Goal: Task Accomplishment & Management: Use online tool/utility

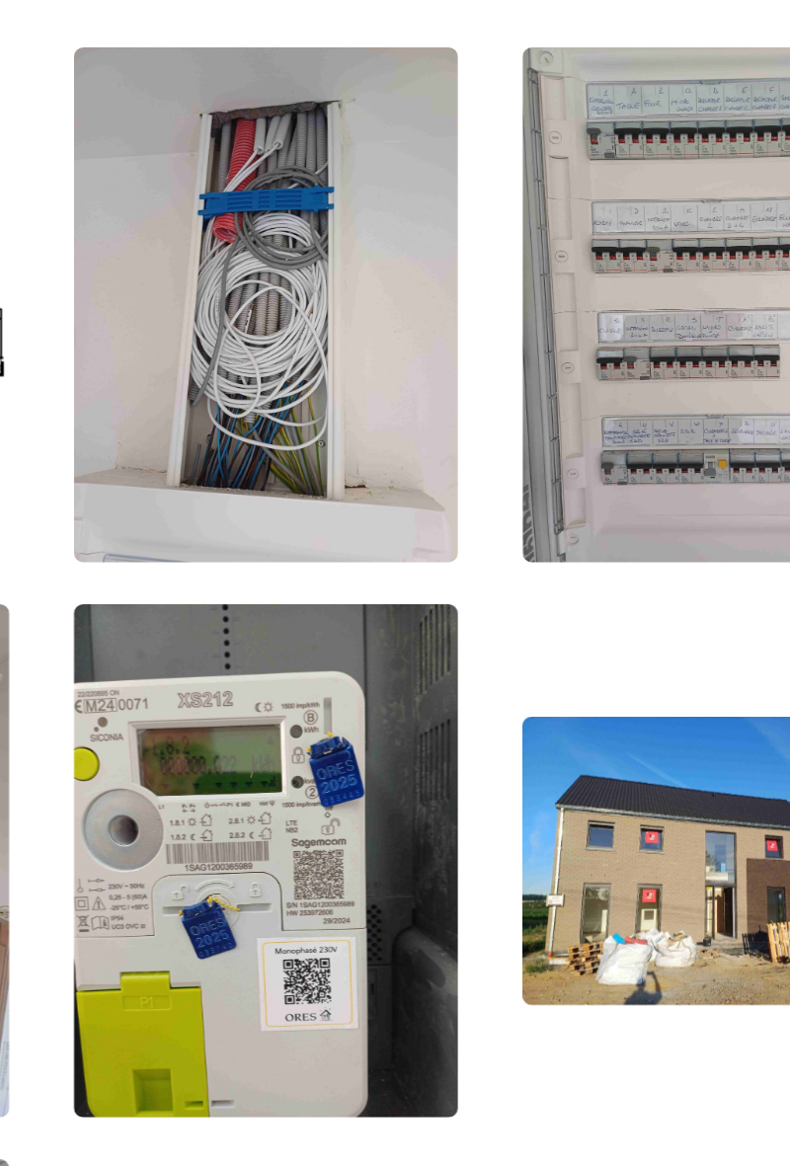
scroll to position [389, 0]
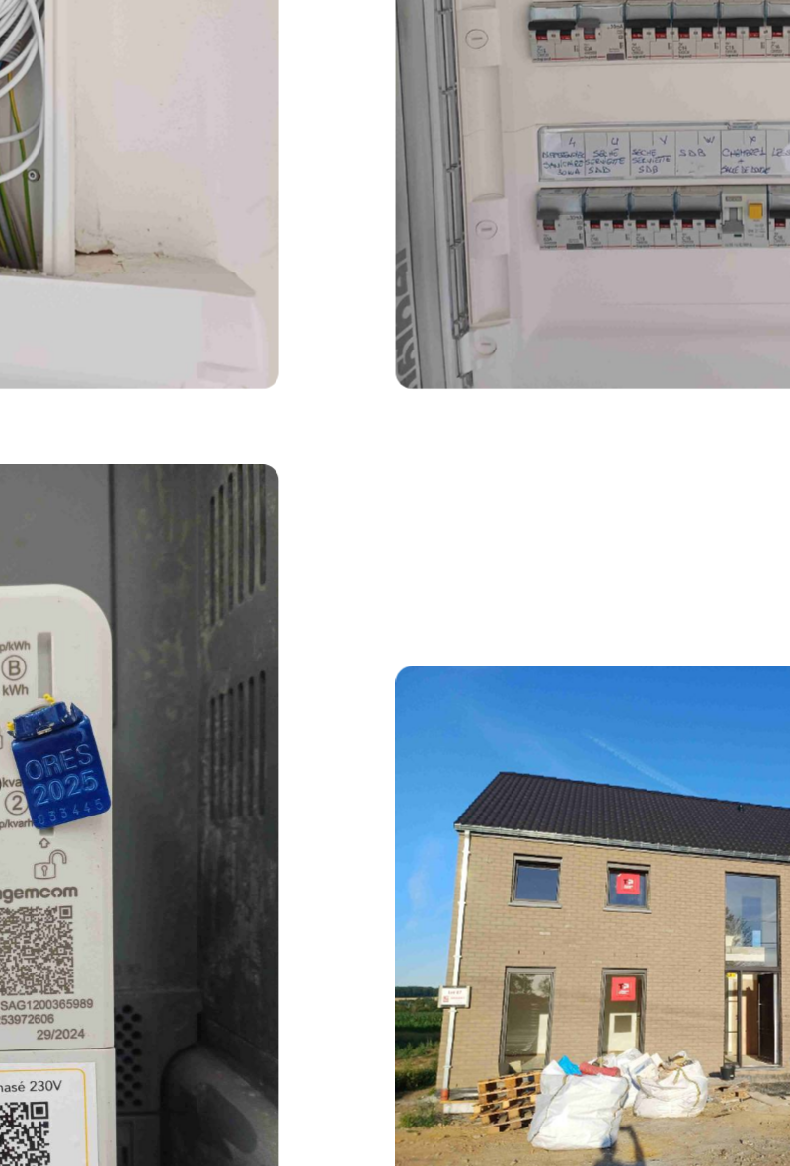
click at [634, 860] on img at bounding box center [678, 847] width 200 height 150
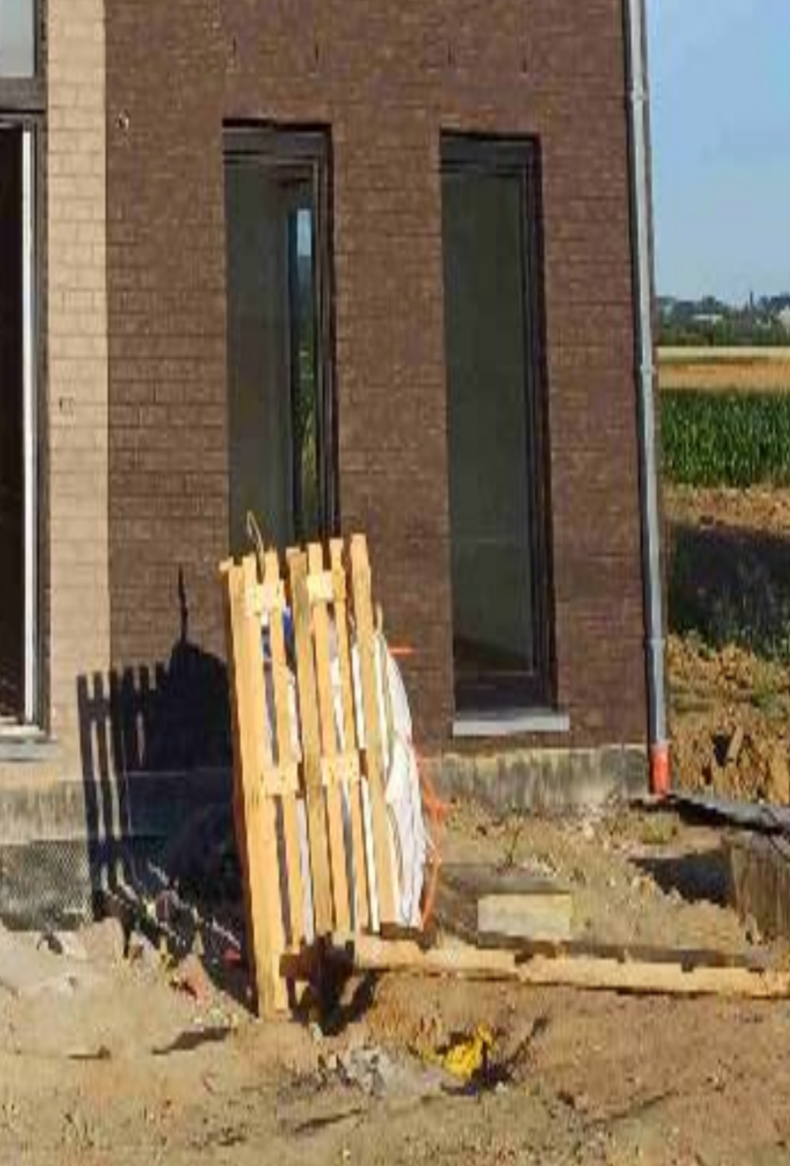
scroll to position [0, 0]
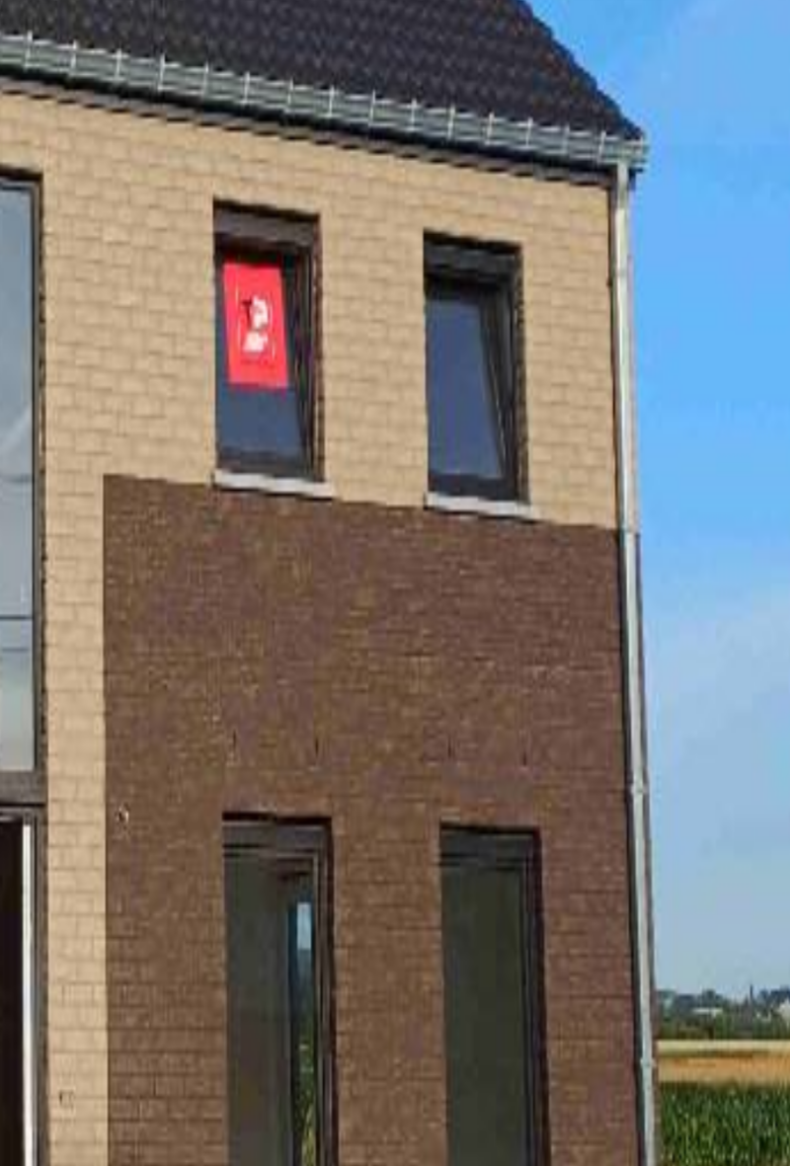
click at [578, 544] on img "15 / 16" at bounding box center [440, 526] width 659 height 988
click at [580, 546] on img "15 / 16" at bounding box center [440, 526] width 659 height 988
click at [580, 571] on img "15 / 16" at bounding box center [440, 526] width 659 height 988
click at [582, 566] on img "15 / 16" at bounding box center [440, 526] width 659 height 988
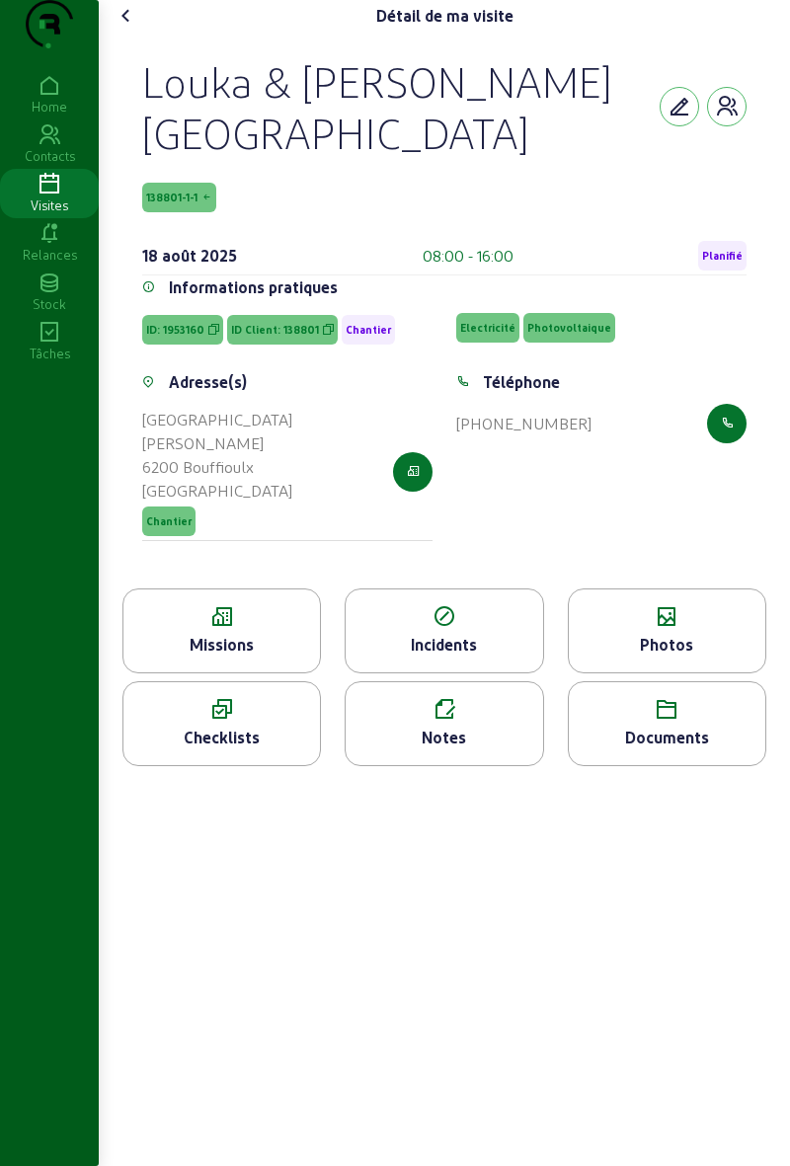
click at [685, 629] on icon at bounding box center [667, 617] width 196 height 24
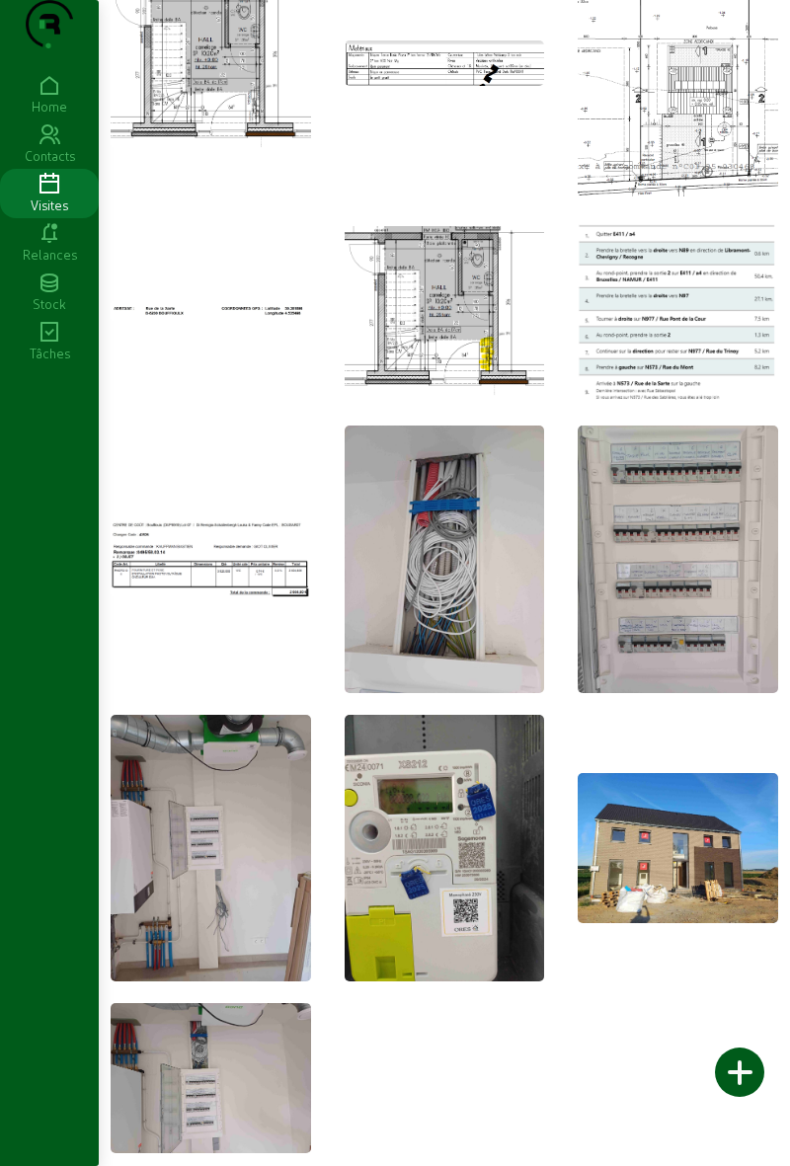
scroll to position [389, 0]
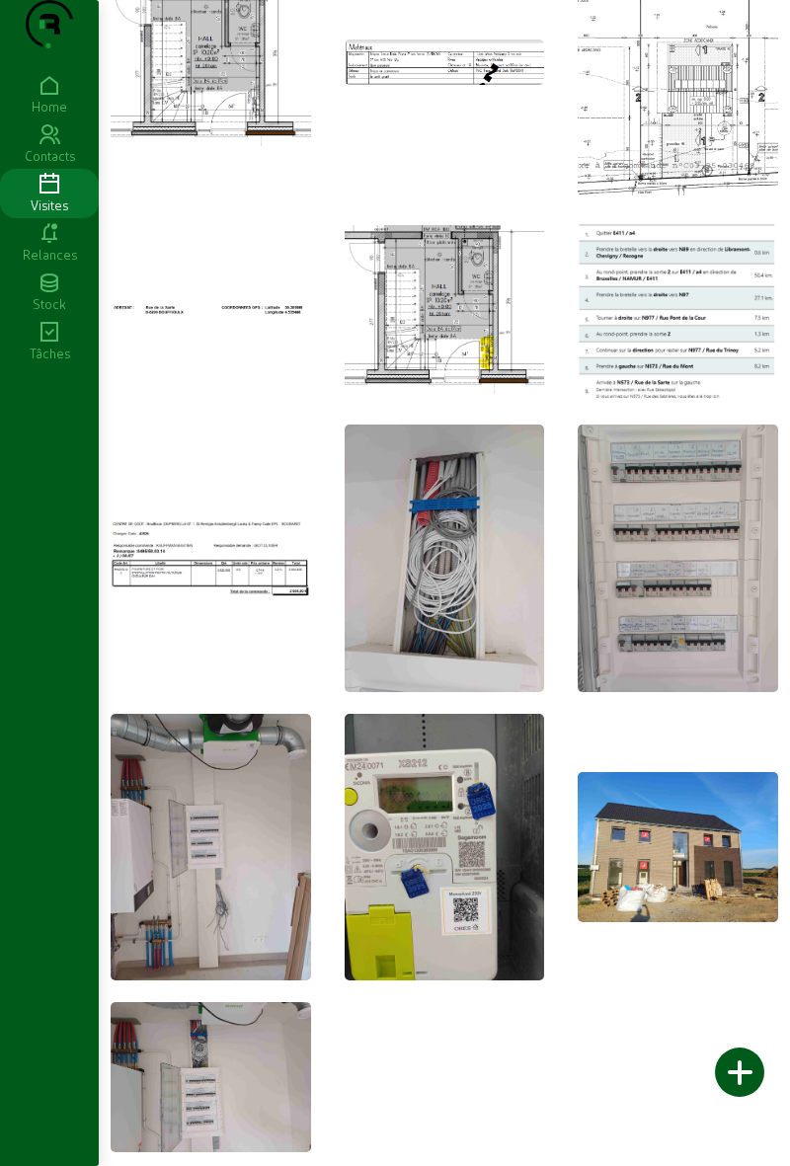
click at [667, 908] on img at bounding box center [678, 847] width 200 height 150
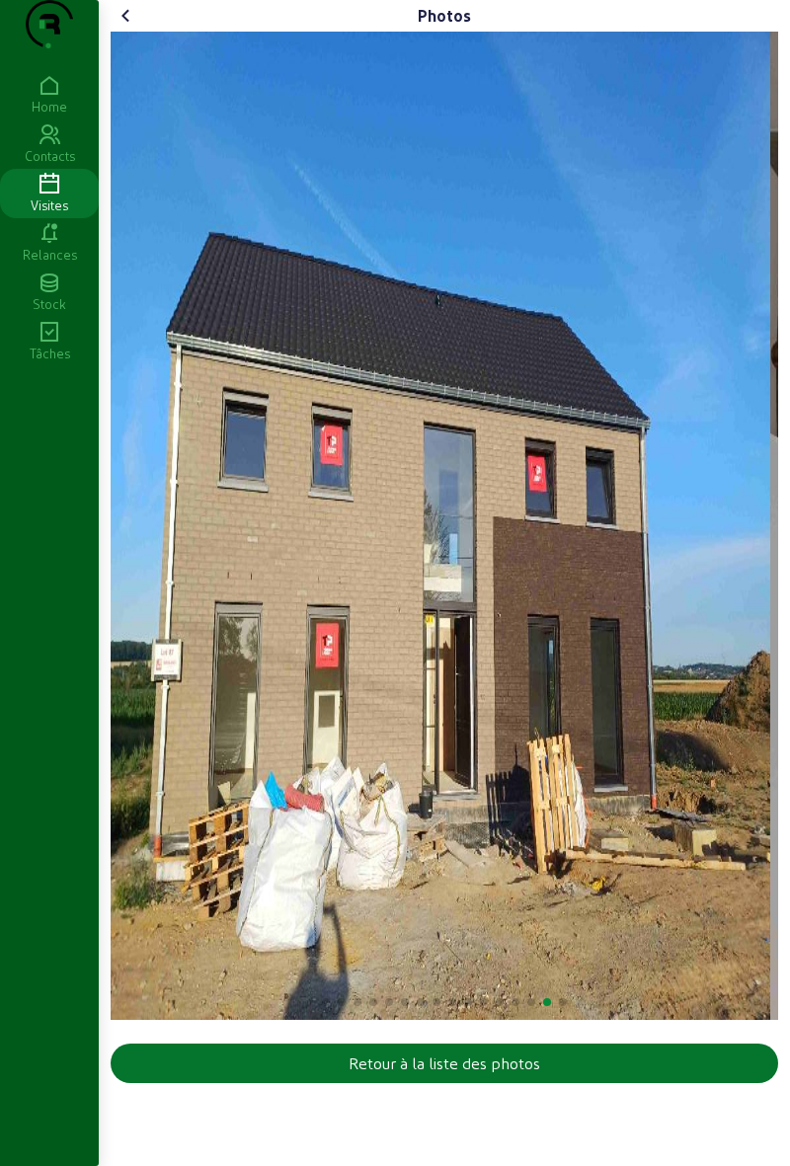
click at [460, 734] on img "15 / 16" at bounding box center [440, 526] width 659 height 988
click at [480, 729] on img "15 / 16" at bounding box center [440, 526] width 659 height 988
click at [432, 732] on img "15 / 16" at bounding box center [440, 526] width 659 height 988
click at [128, 28] on icon at bounding box center [127, 16] width 24 height 24
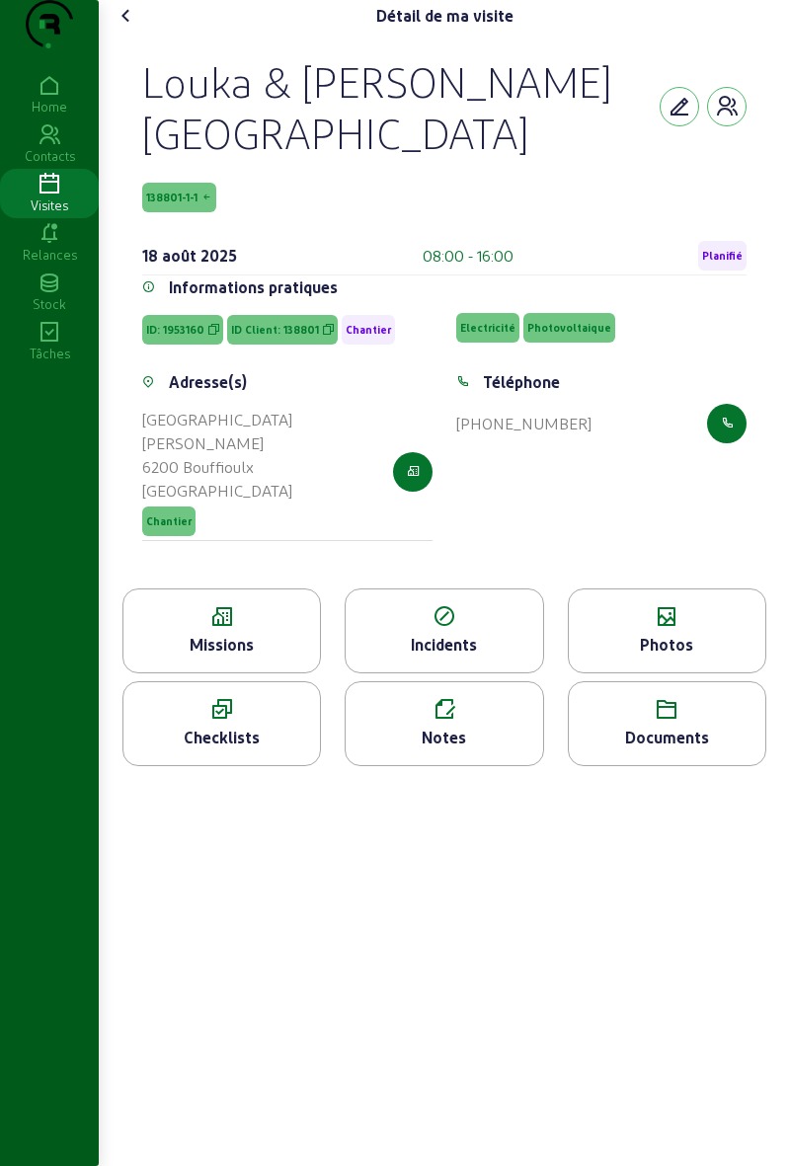
click at [724, 263] on span "Planifié" at bounding box center [722, 256] width 40 height 14
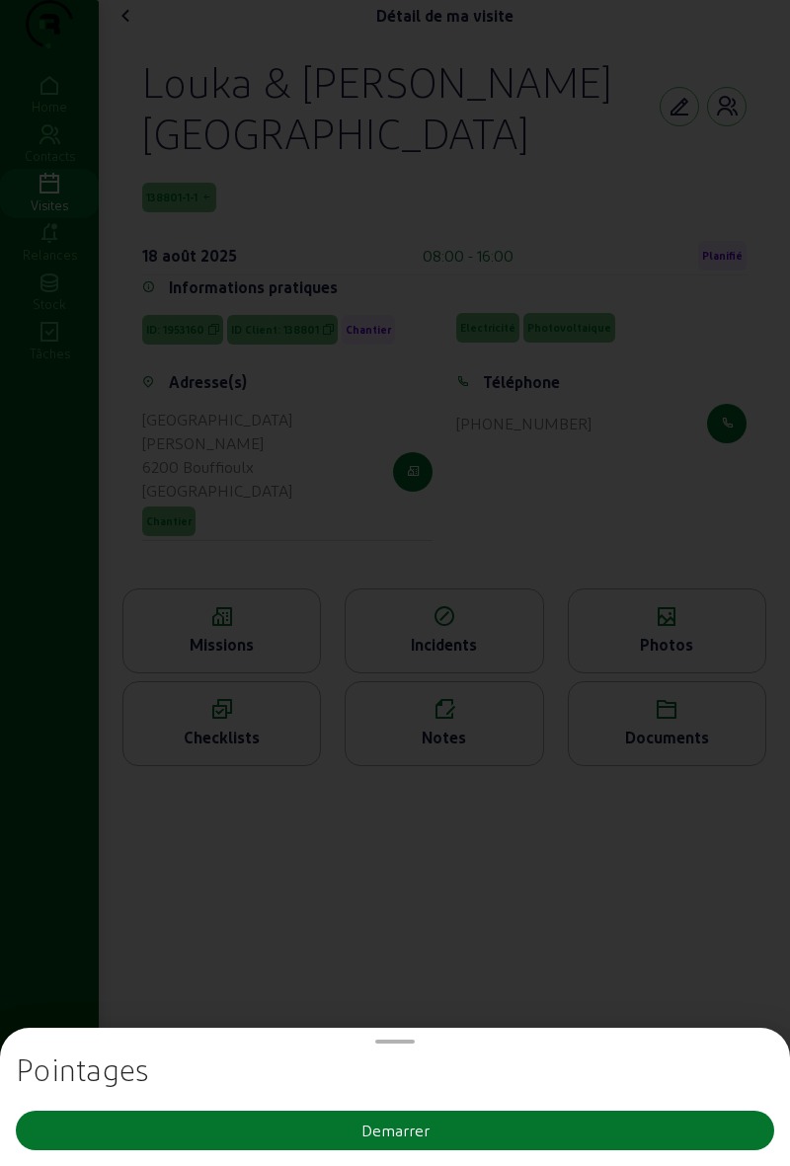
click at [482, 1125] on button "Demarrer" at bounding box center [395, 1130] width 758 height 39
